Goal: Information Seeking & Learning: Learn about a topic

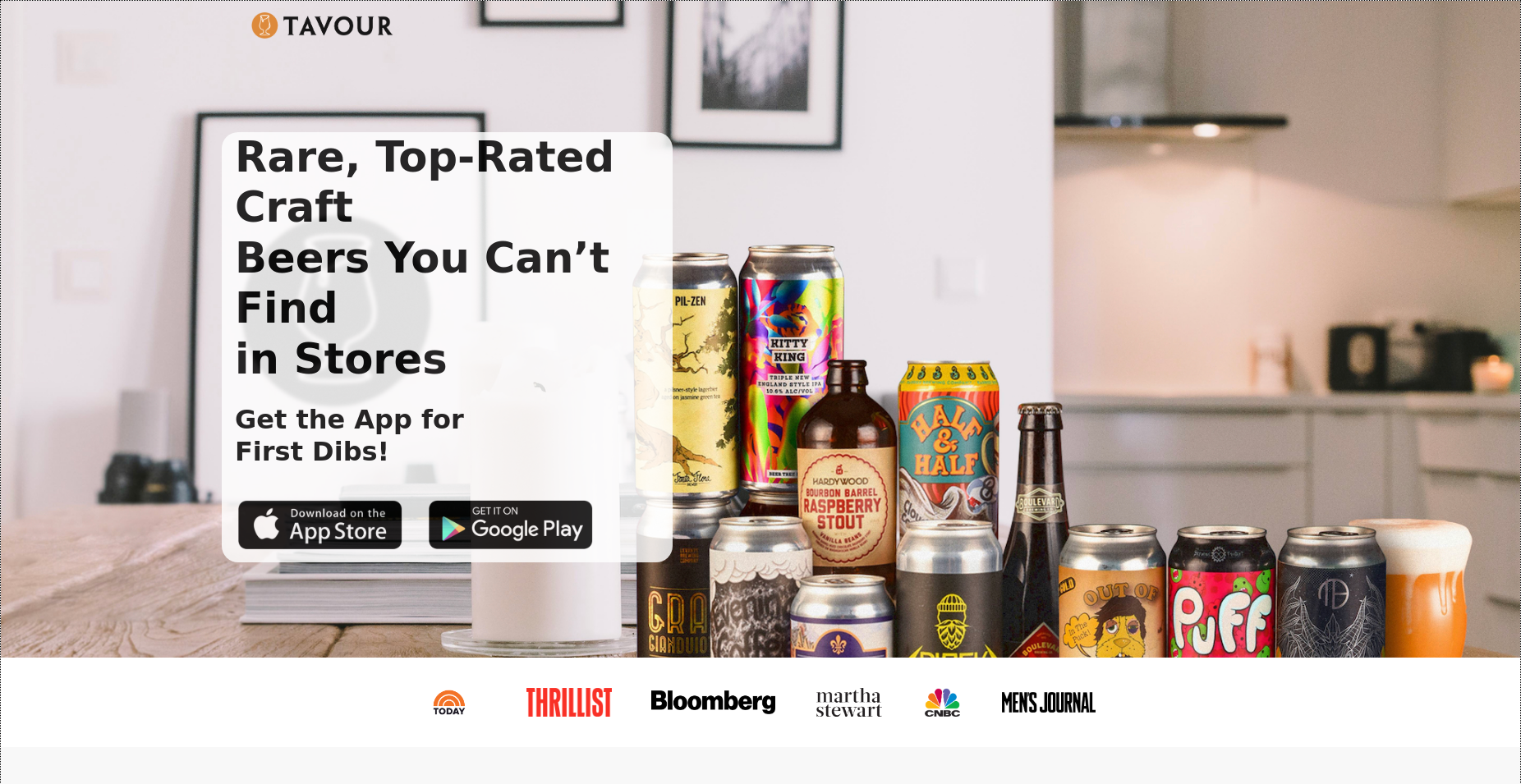
click at [315, 32] on img at bounding box center [322, 25] width 142 height 26
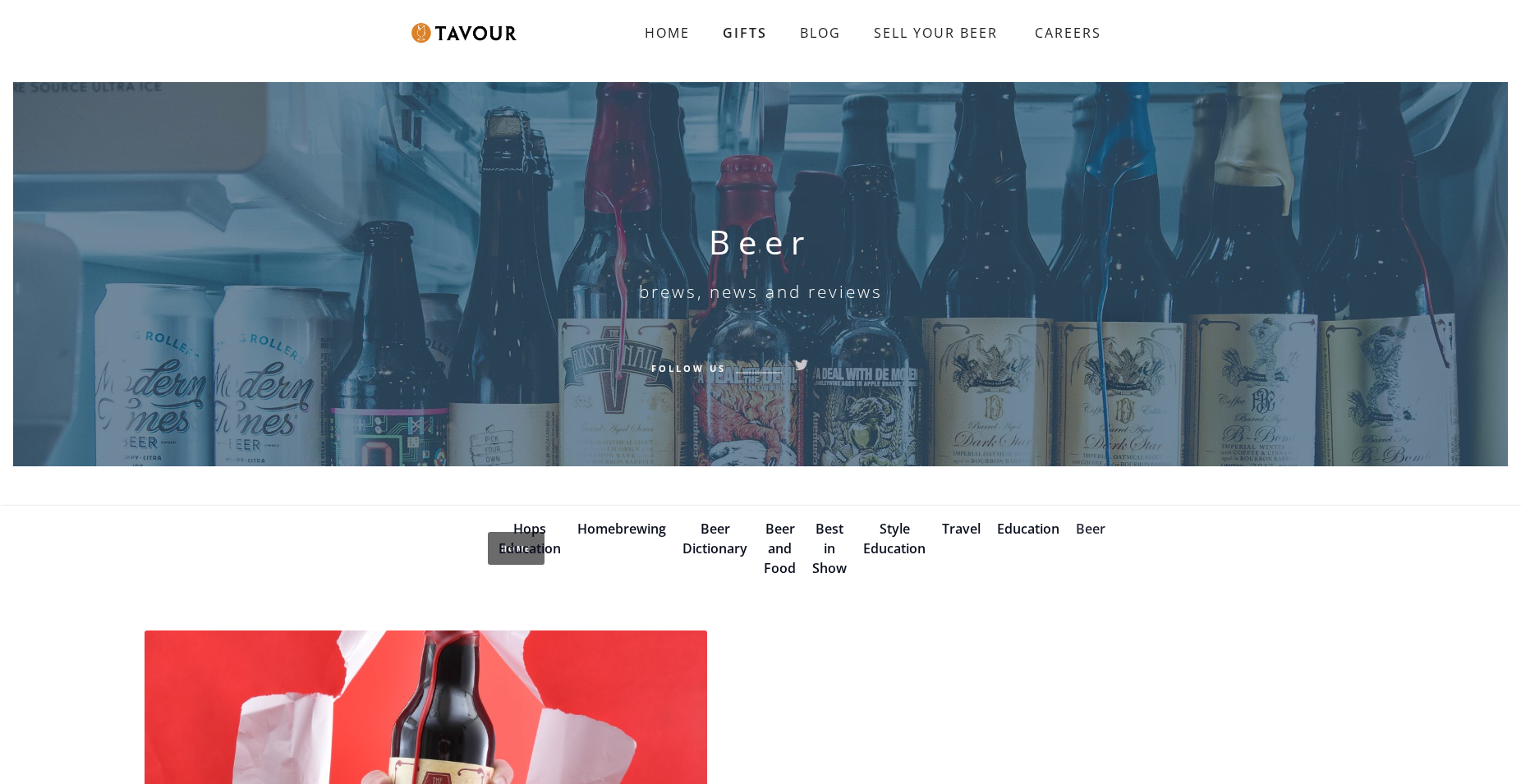
click at [1091, 522] on link "Beer" at bounding box center [1091, 529] width 29 height 18
click at [1094, 529] on link "Beer" at bounding box center [1091, 529] width 29 height 18
